Goal: Subscribe to service/newsletter

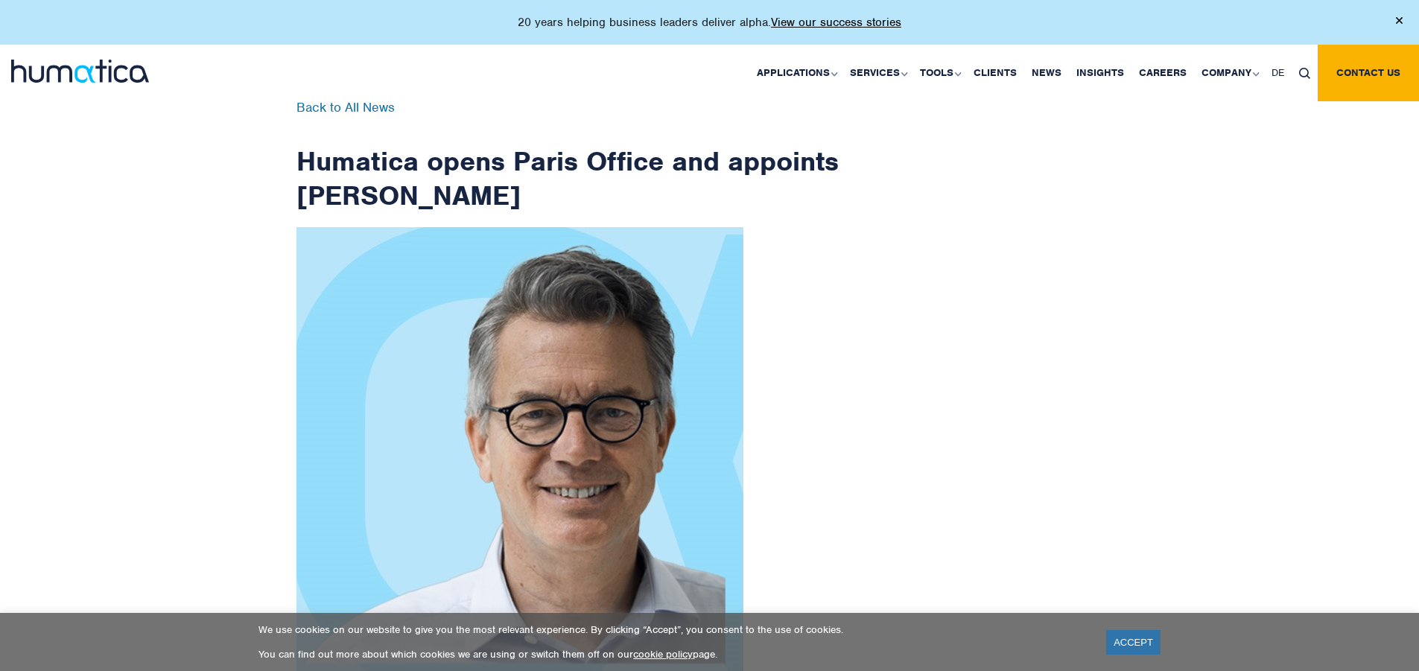
scroll to position [2376, 0]
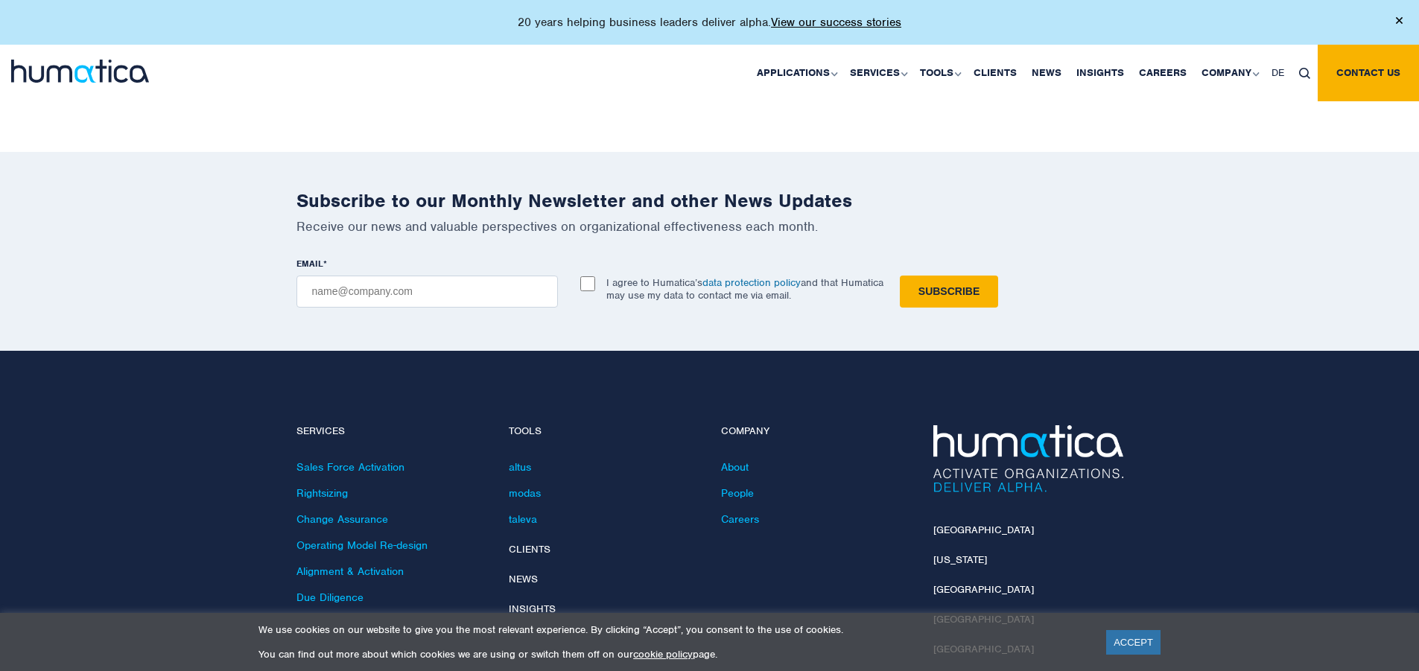
checkbox input "true"
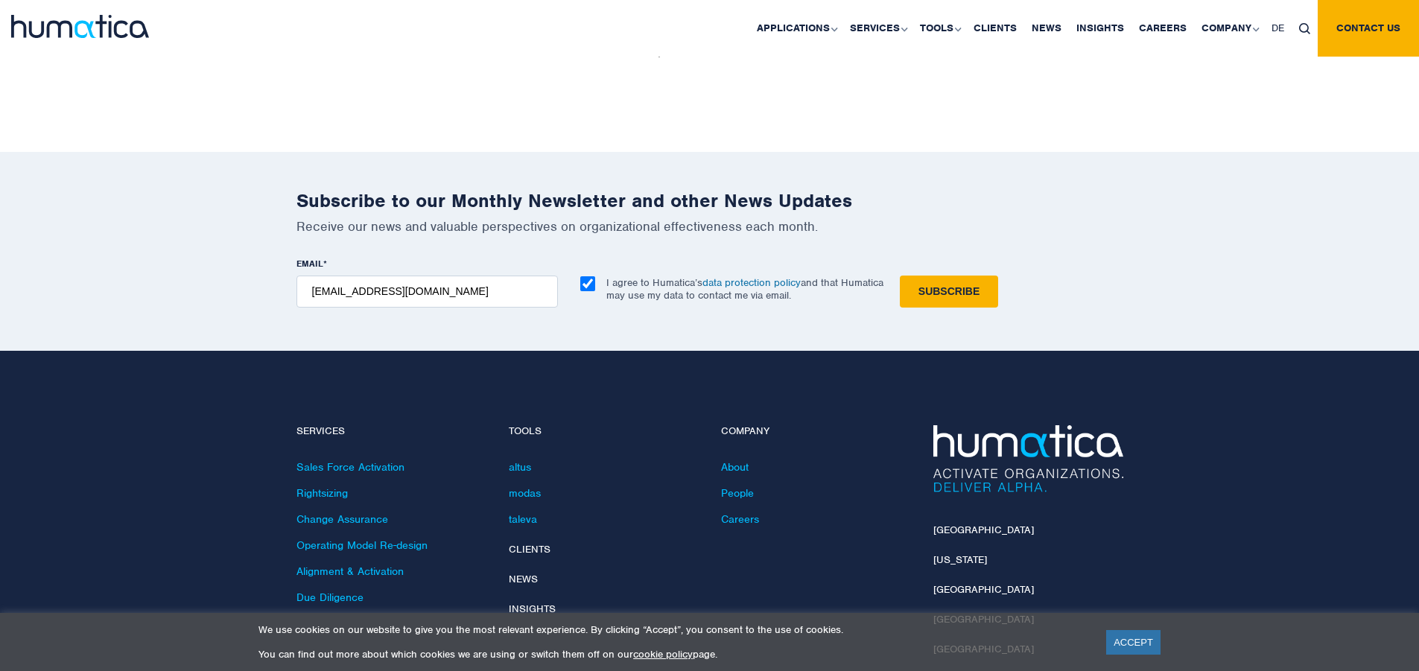
type input "[EMAIL_ADDRESS][DOMAIN_NAME]"
click at [900, 276] on input "Subscribe" at bounding box center [949, 292] width 98 height 32
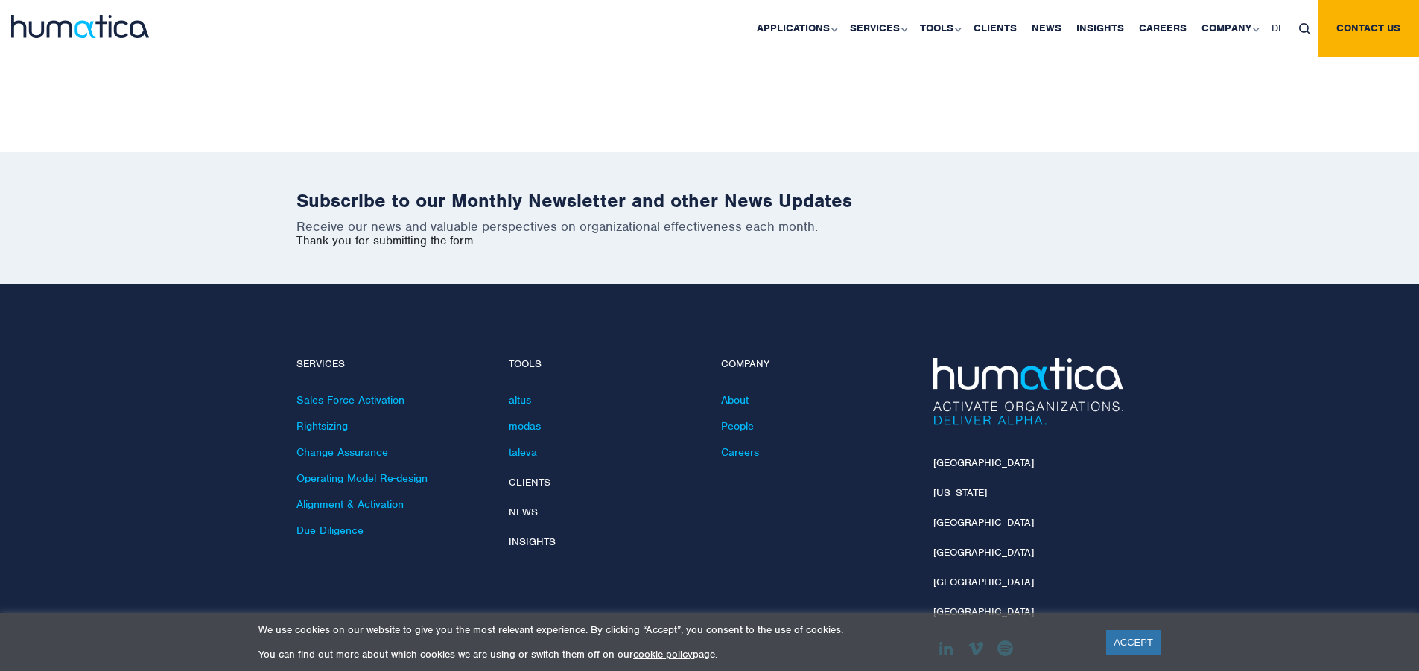
scroll to position [2309, 0]
